Goal: Task Accomplishment & Management: Manage account settings

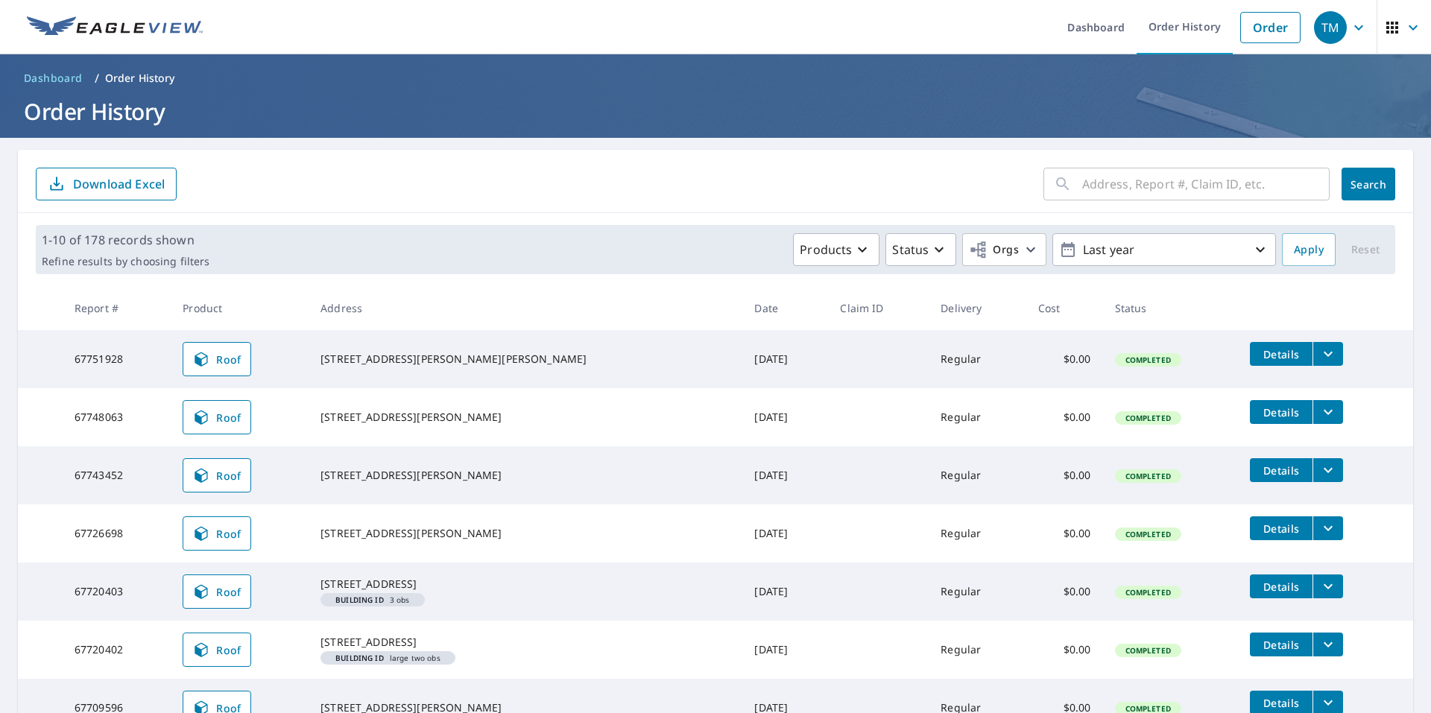
click at [60, 79] on span "Dashboard" at bounding box center [53, 78] width 59 height 15
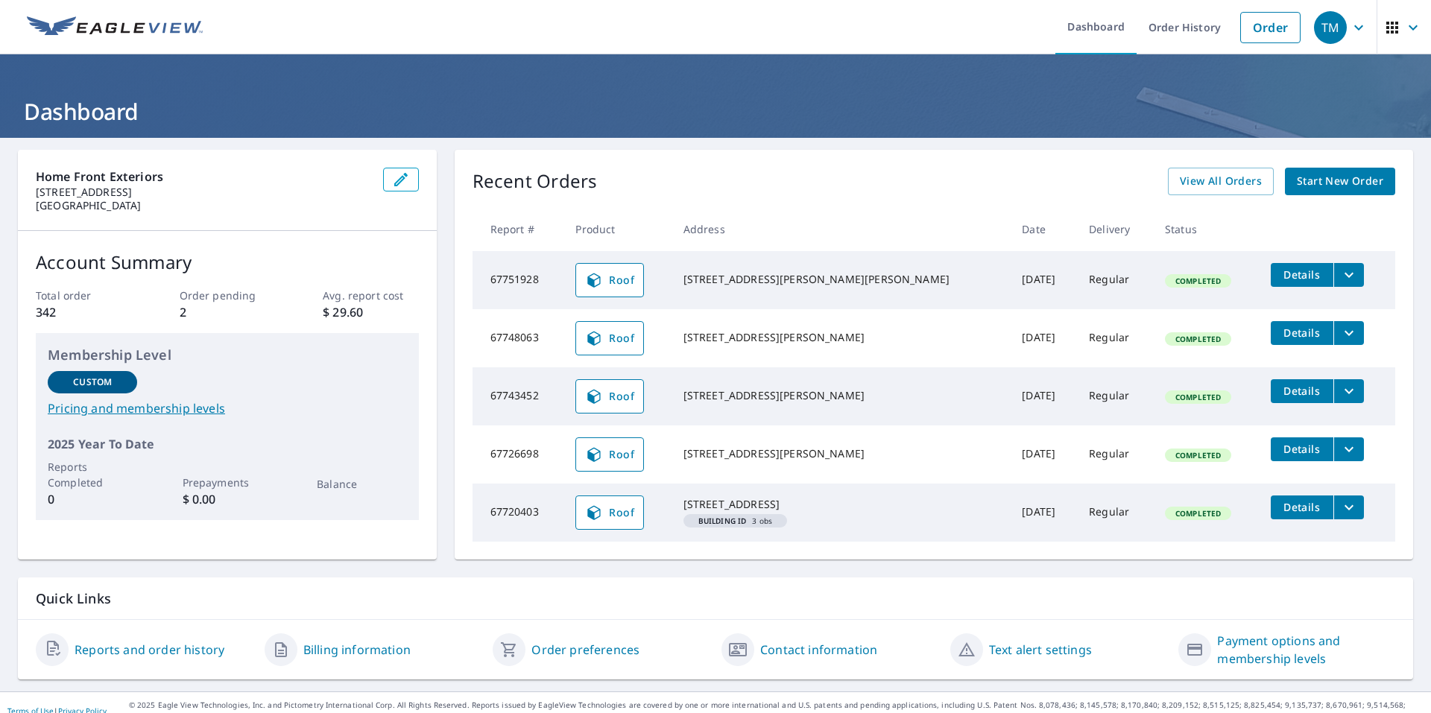
click at [1390, 22] on span "button" at bounding box center [1404, 28] width 42 height 36
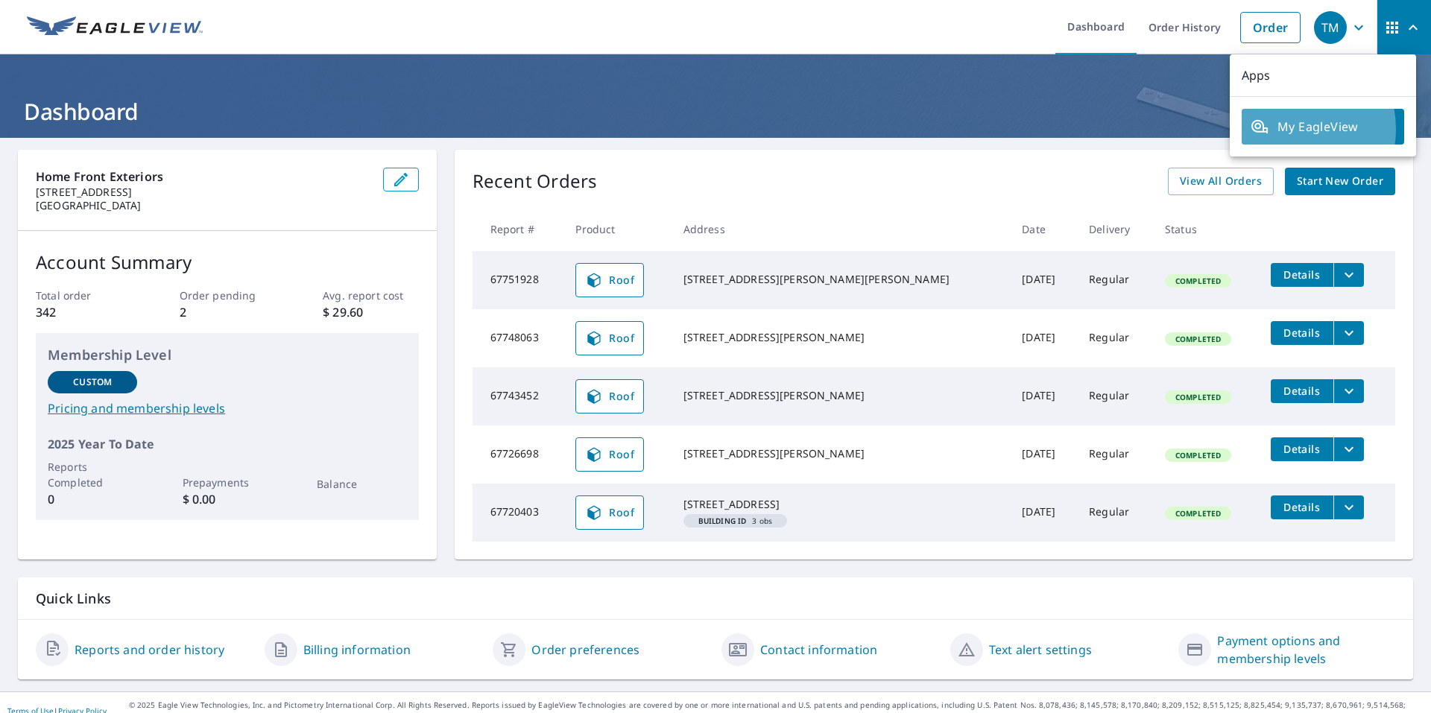
click at [1291, 129] on span "My EagleView" at bounding box center [1322, 127] width 145 height 18
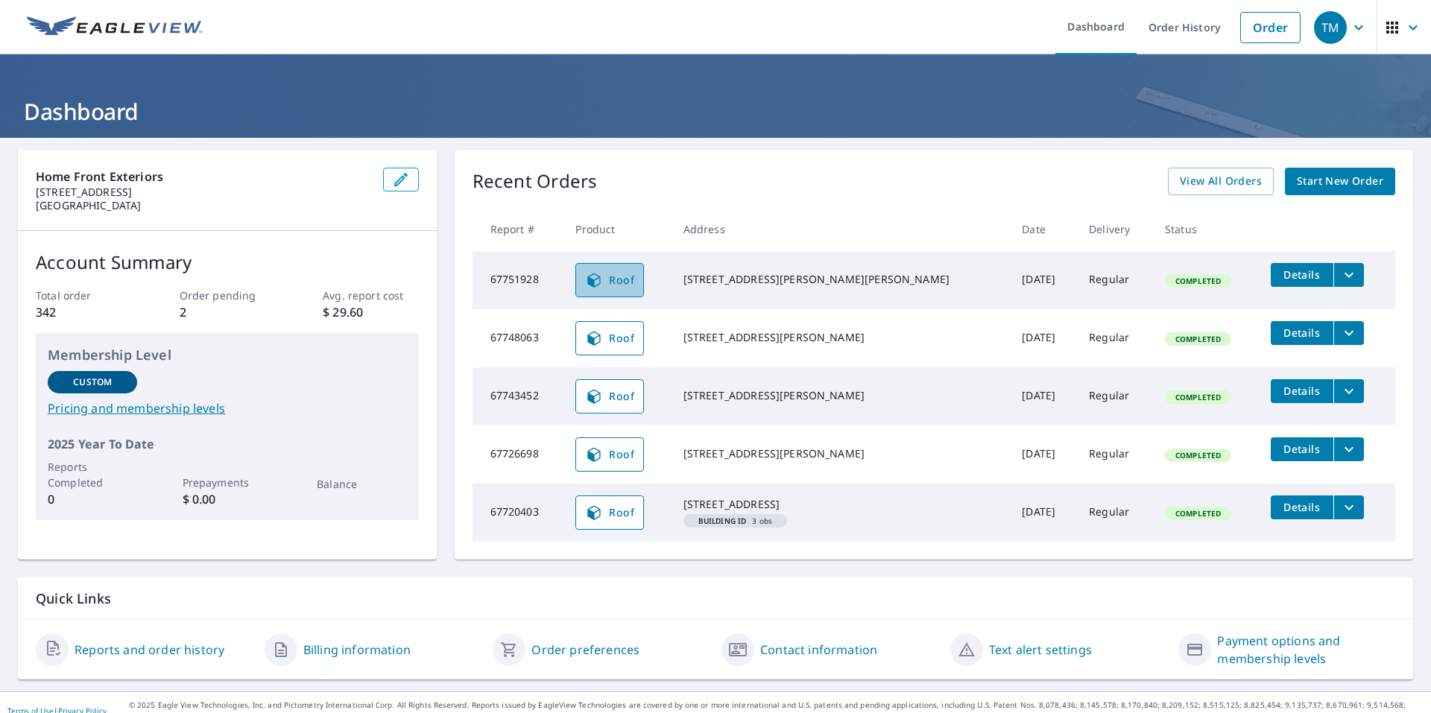
click at [622, 284] on span "Roof" at bounding box center [609, 280] width 49 height 18
